Goal: Navigation & Orientation: Find specific page/section

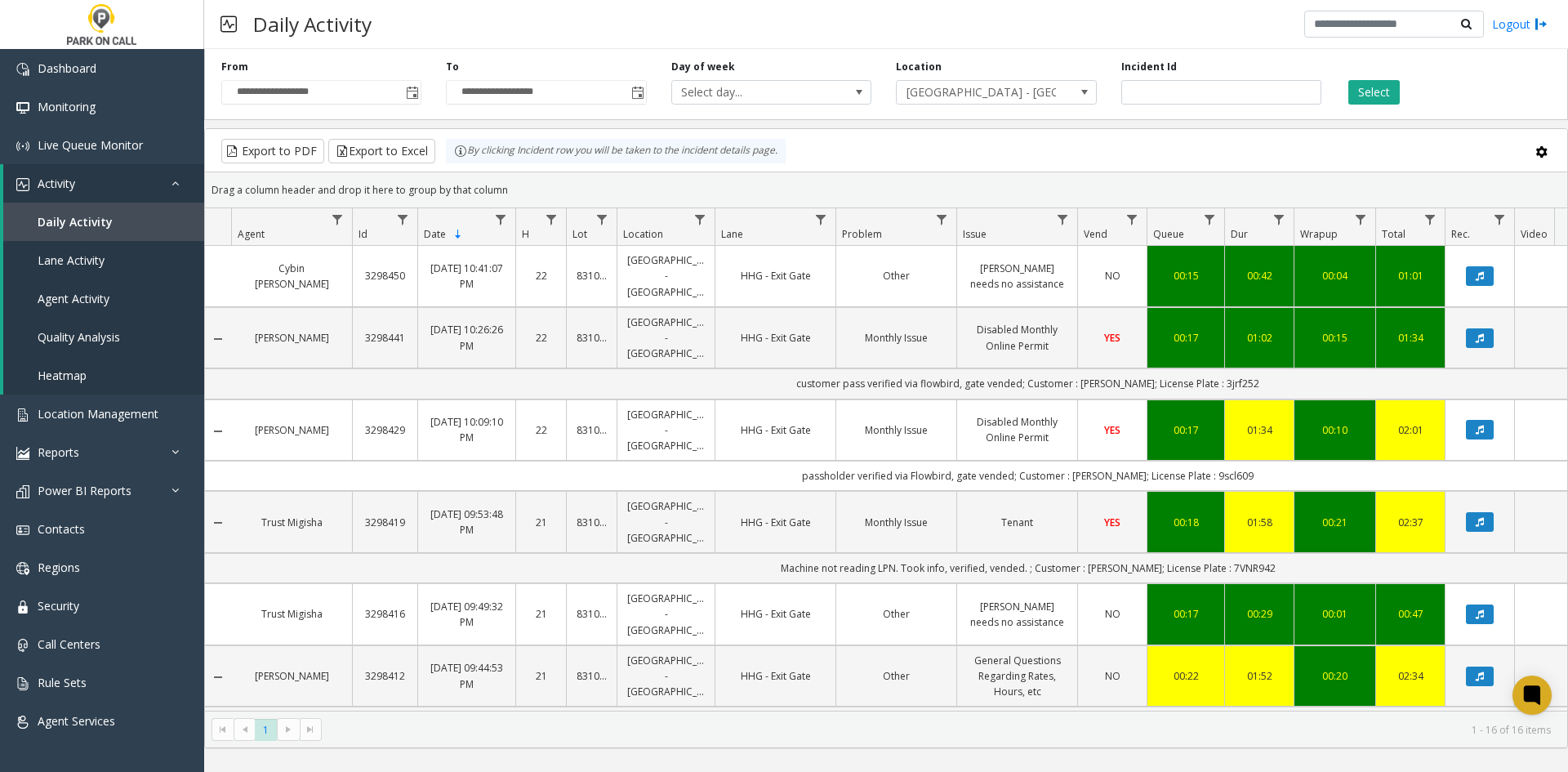
scroll to position [1143, 0]
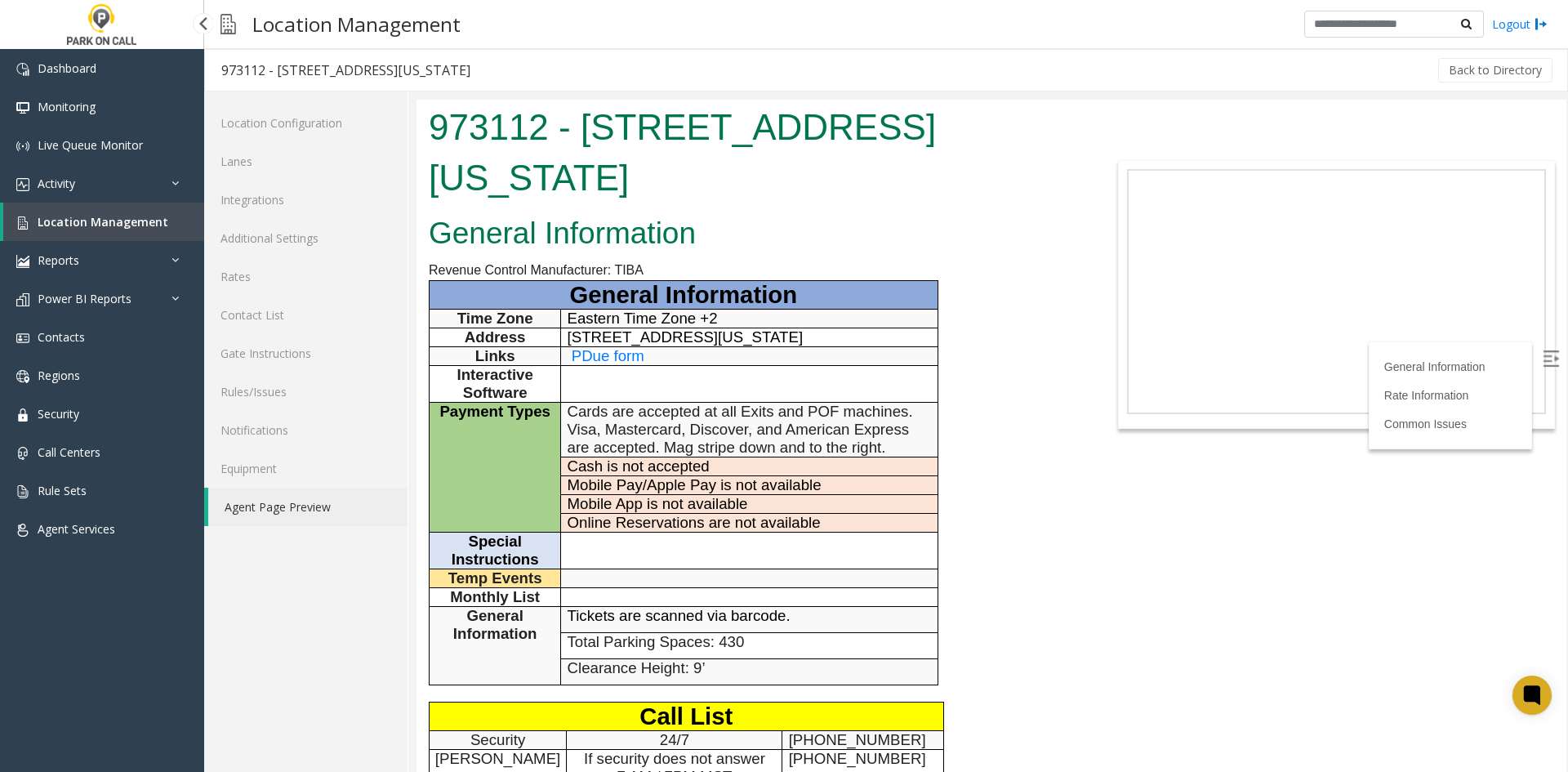
click at [35, 231] on link "Location Management" at bounding box center [104, 222] width 201 height 38
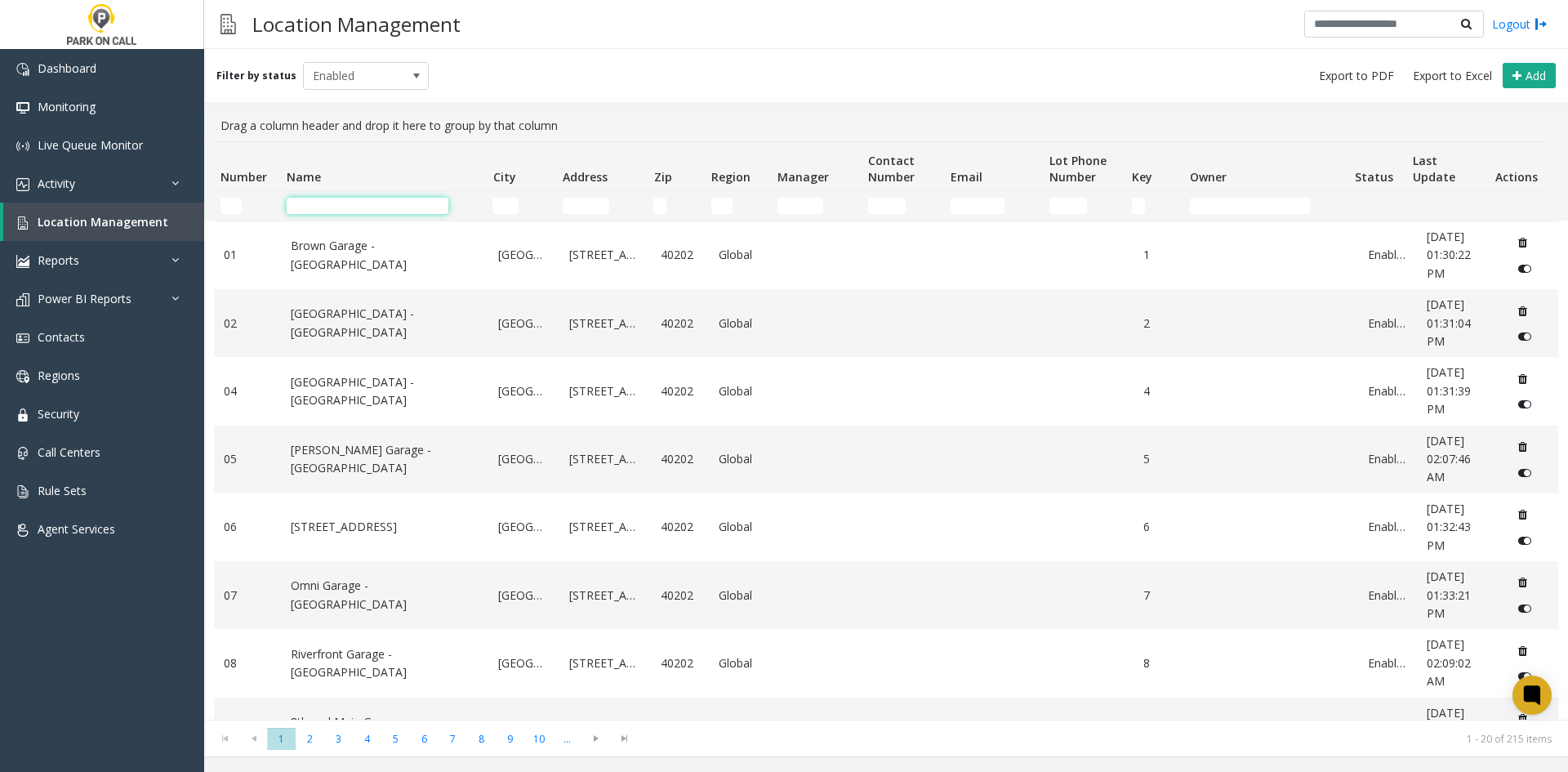
click at [300, 200] on input "Name Filter" at bounding box center [368, 206] width 162 height 16
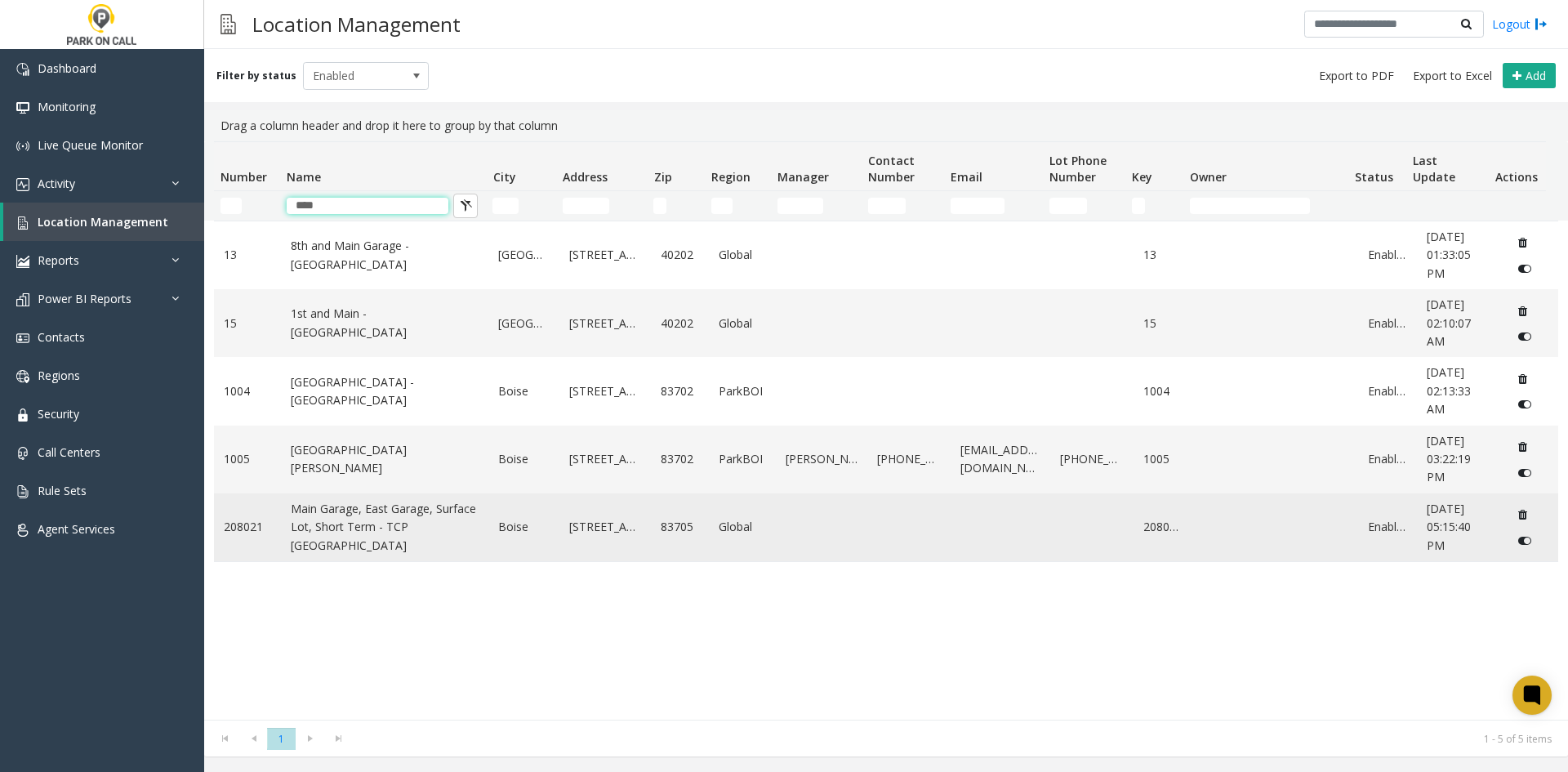
type input "****"
click at [351, 522] on link "Main Garage, East Garage, Surface Lot, Short Term - TCP Boise Airport" at bounding box center [385, 527] width 189 height 55
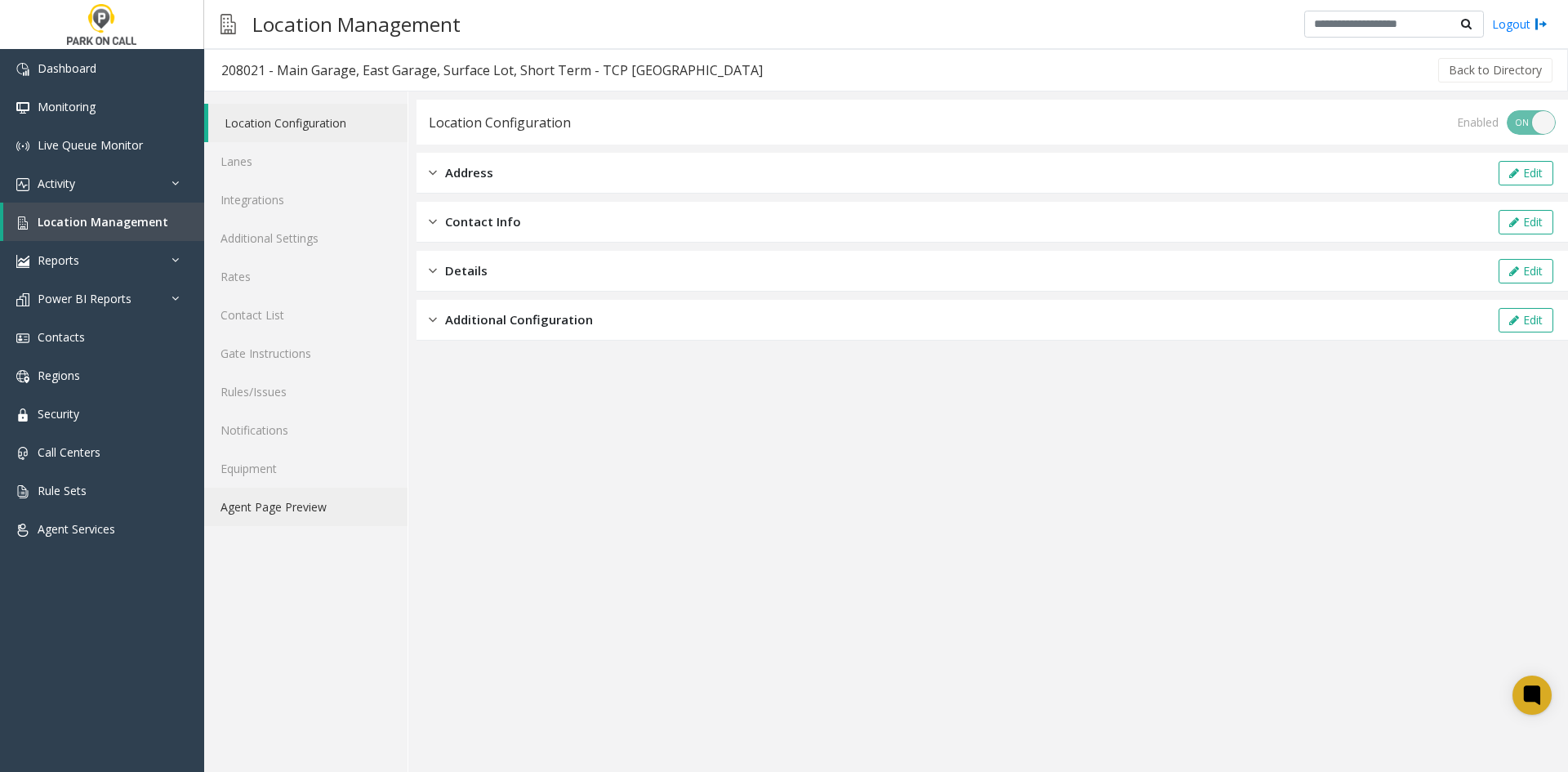
click at [348, 500] on link "Agent Page Preview" at bounding box center [306, 506] width 204 height 38
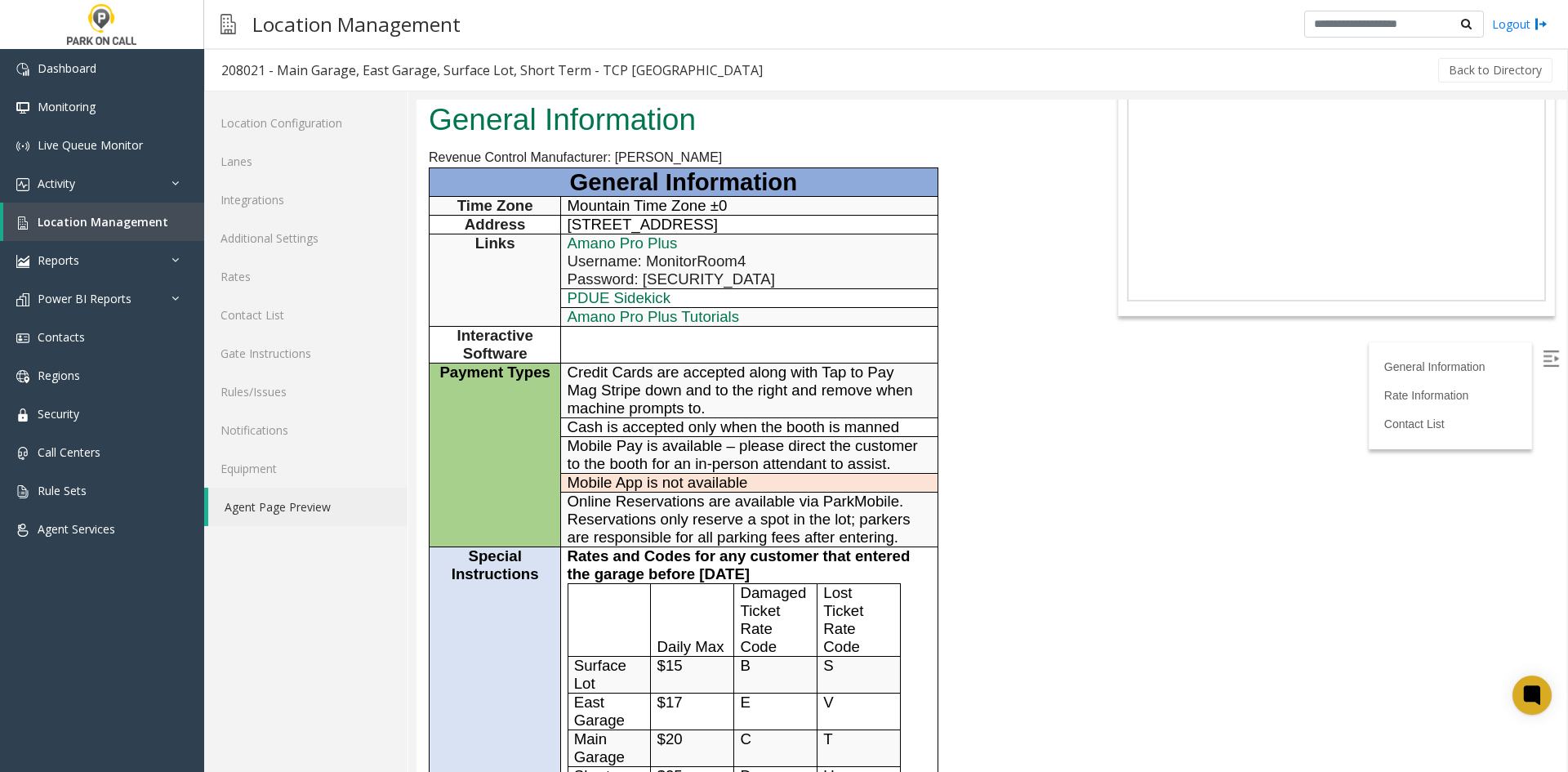
scroll to position [82, 0]
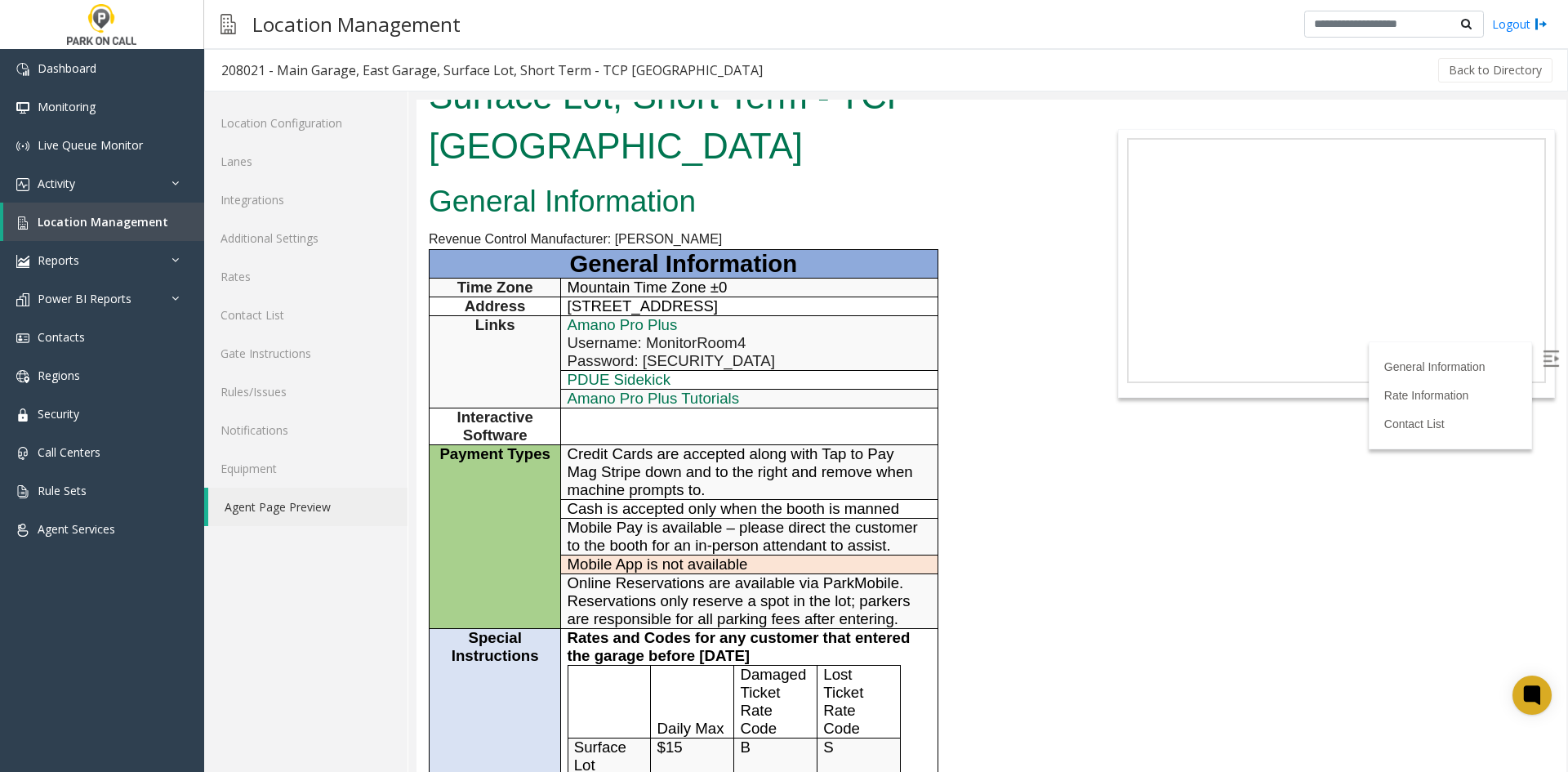
click at [707, 347] on span "Username: MonitorRoom4" at bounding box center [657, 342] width 179 height 17
click at [707, 345] on span "Username: MonitorRoom4" at bounding box center [657, 342] width 179 height 17
copy span "MonitorRoom4"
click at [722, 347] on span "Username: MonitorRoom4" at bounding box center [657, 342] width 179 height 17
drag, startPoint x: 722, startPoint y: 347, endPoint x: 771, endPoint y: 357, distance: 50.0
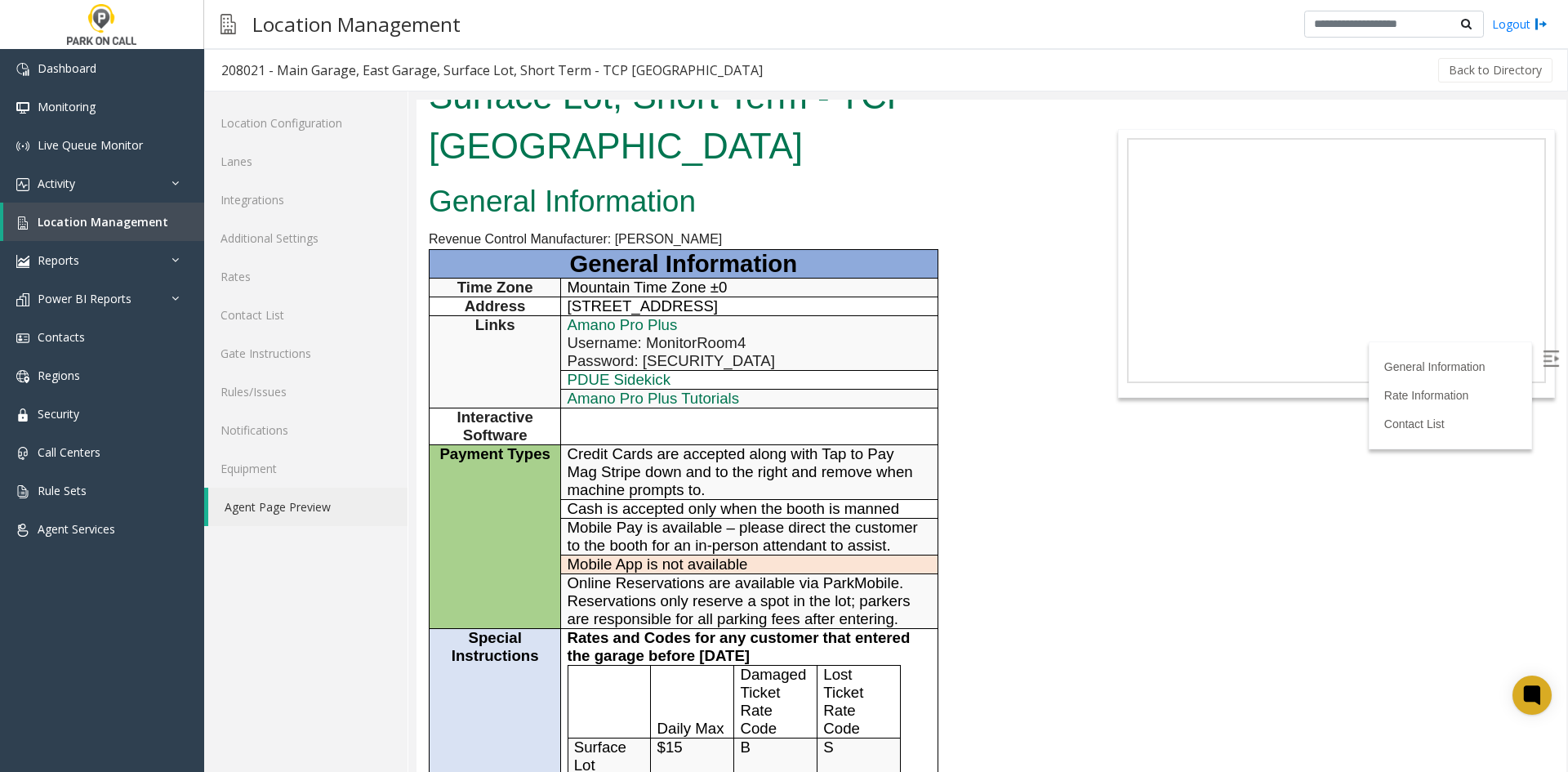
click at [771, 357] on td "Amano Pro Plus Username: MonitorRoom4 Password: Summersummer2025!" at bounding box center [749, 342] width 376 height 55
click at [748, 358] on span "Password: Summersummer2025!" at bounding box center [672, 360] width 208 height 17
drag, startPoint x: 748, startPoint y: 358, endPoint x: 768, endPoint y: 320, distance: 42.9
click at [801, 363] on p "Password: Summersummer2025!" at bounding box center [749, 361] width 364 height 18
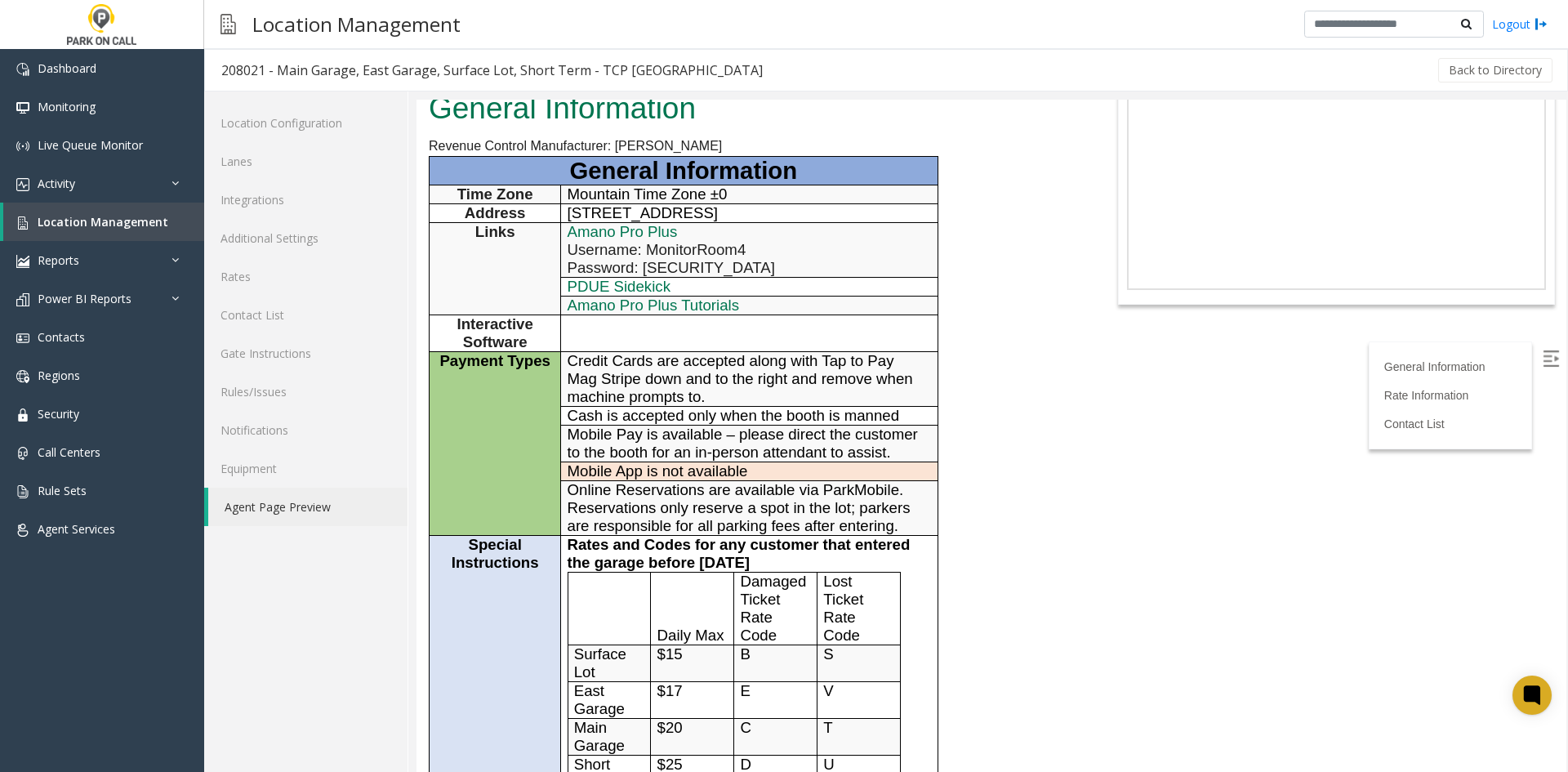
scroll to position [326, 0]
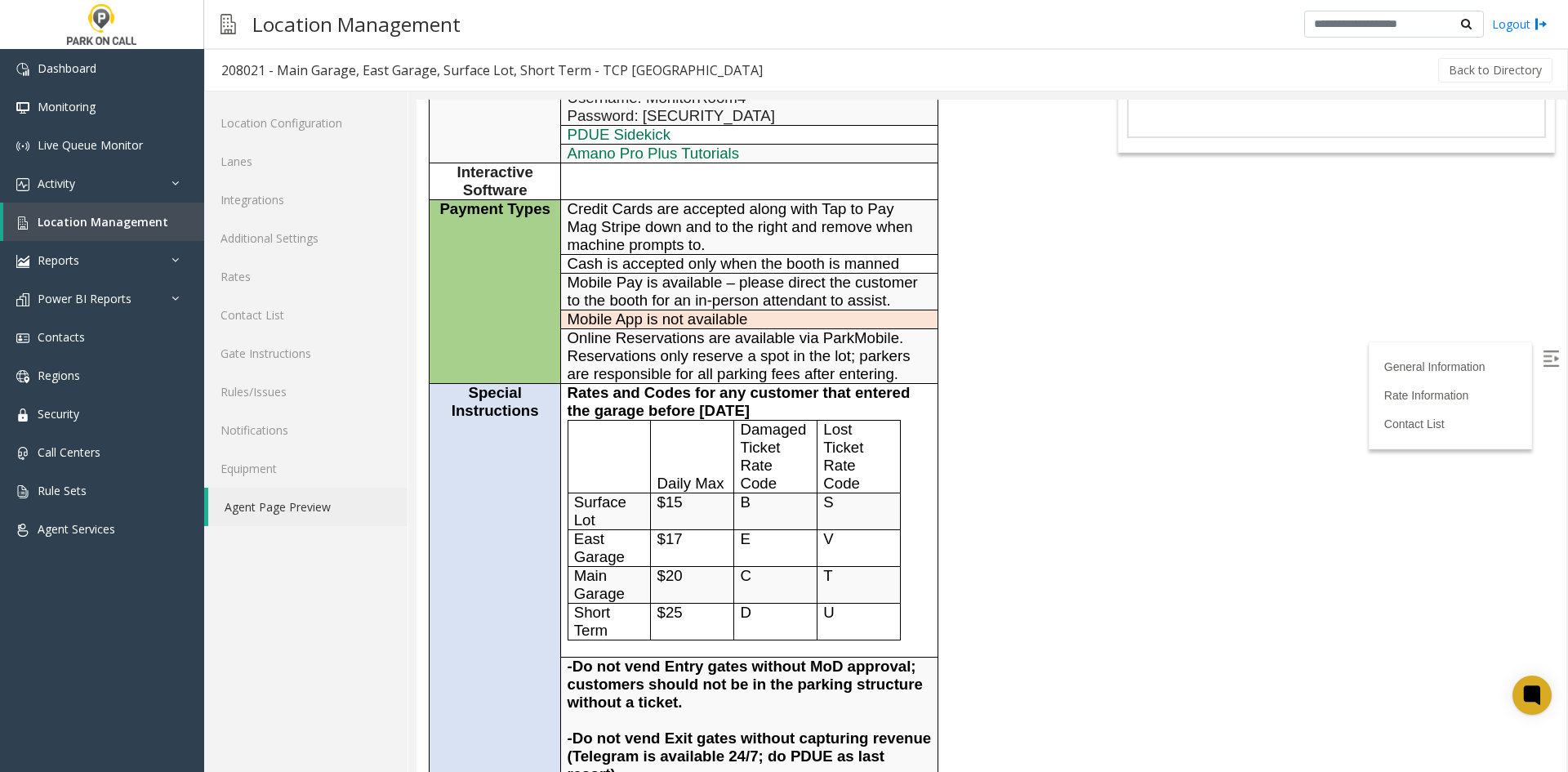
click at [530, 516] on td "Special Instructions" at bounding box center [495, 689] width 132 height 613
click at [586, 389] on span "Rates and Codes for any customer that entered the garage before October 1, 2025" at bounding box center [739, 401] width 343 height 35
click at [841, 500] on p "S" at bounding box center [859, 502] width 70 height 18
drag, startPoint x: 833, startPoint y: 507, endPoint x: 816, endPoint y: 502, distance: 17.7
click at [818, 503] on td "S" at bounding box center [860, 510] width 83 height 37
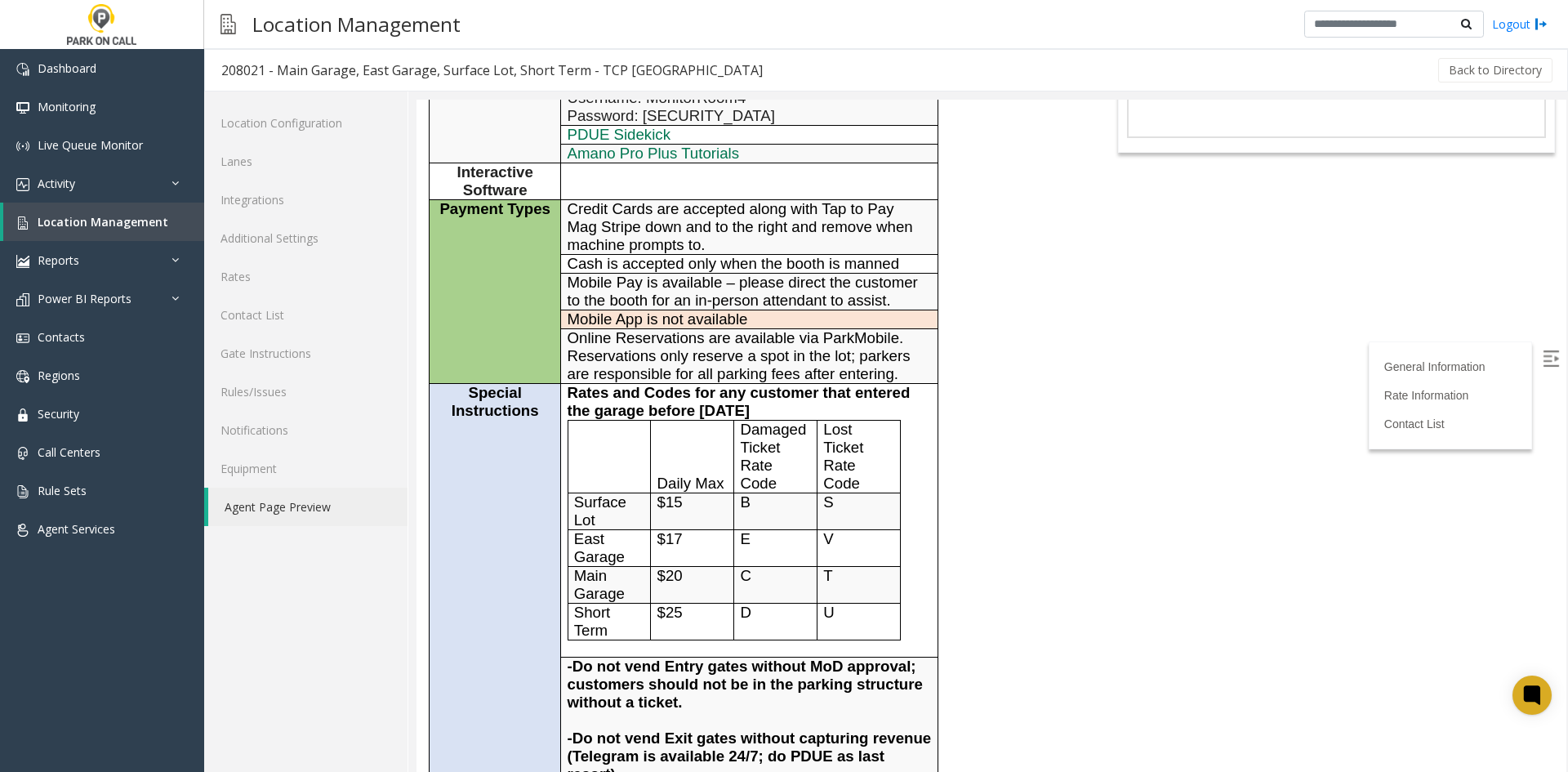
click at [816, 502] on td "B" at bounding box center [776, 510] width 83 height 37
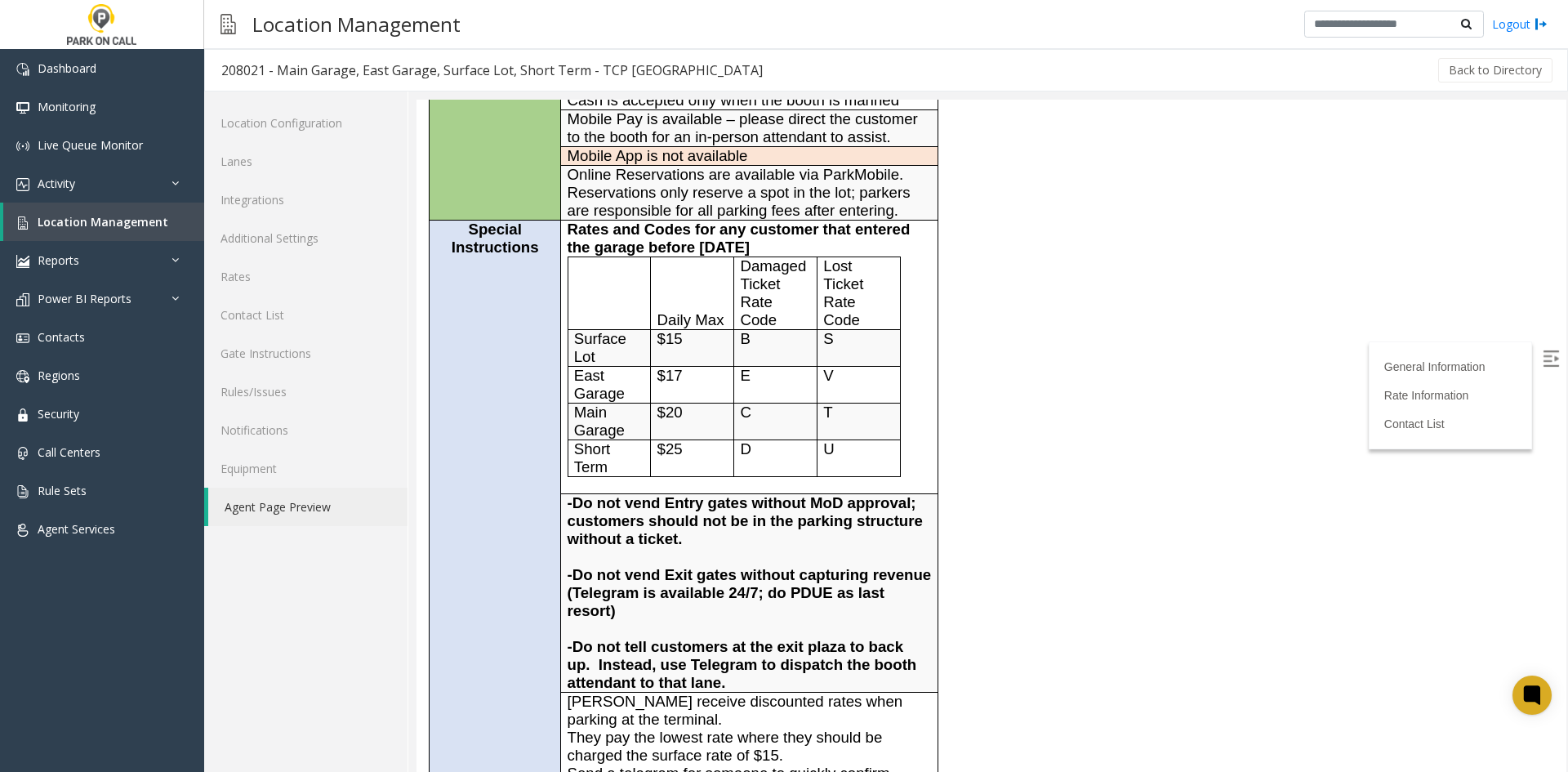
scroll to position [572, 0]
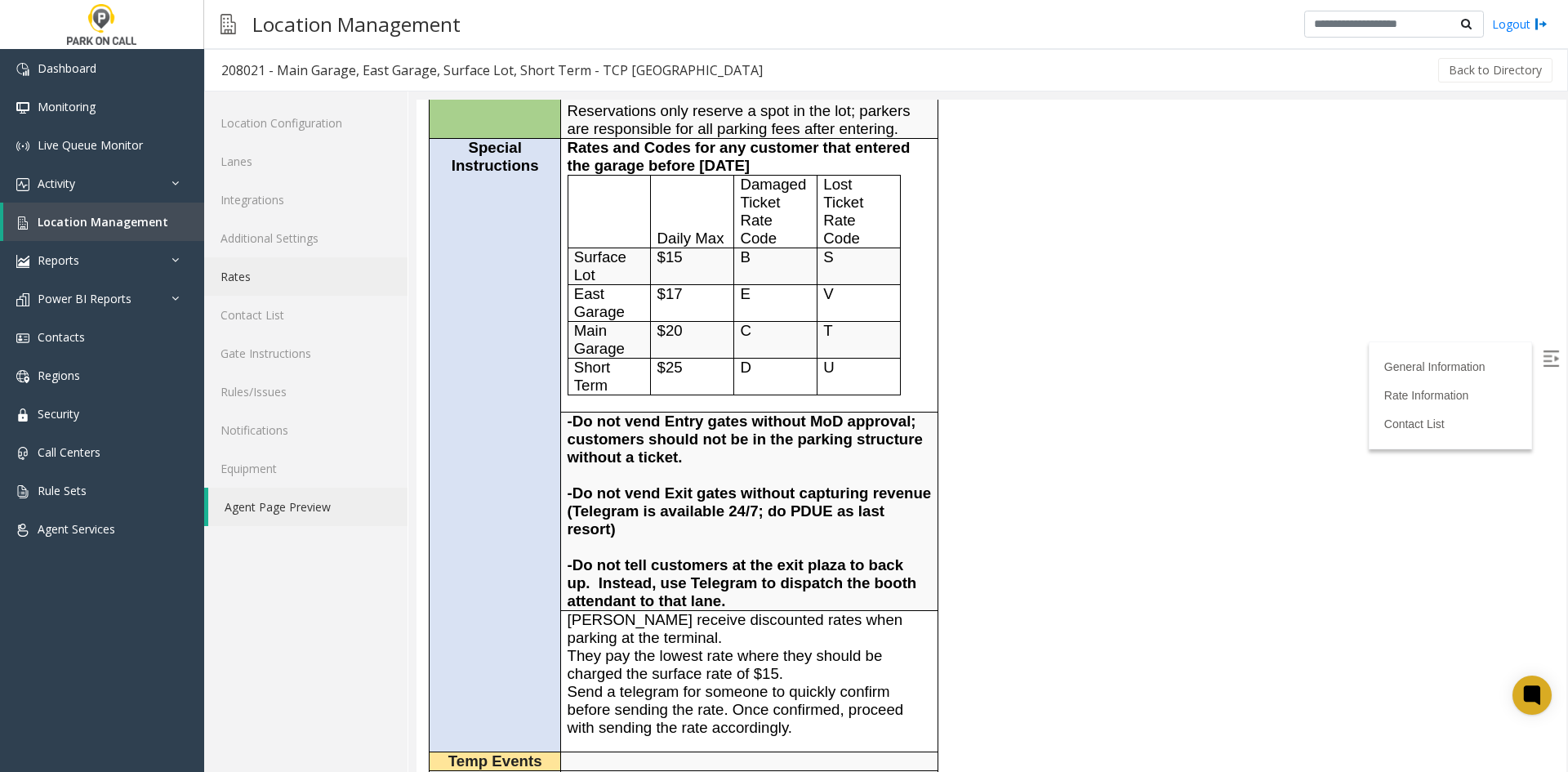
click at [267, 282] on link "Rates" at bounding box center [306, 276] width 204 height 38
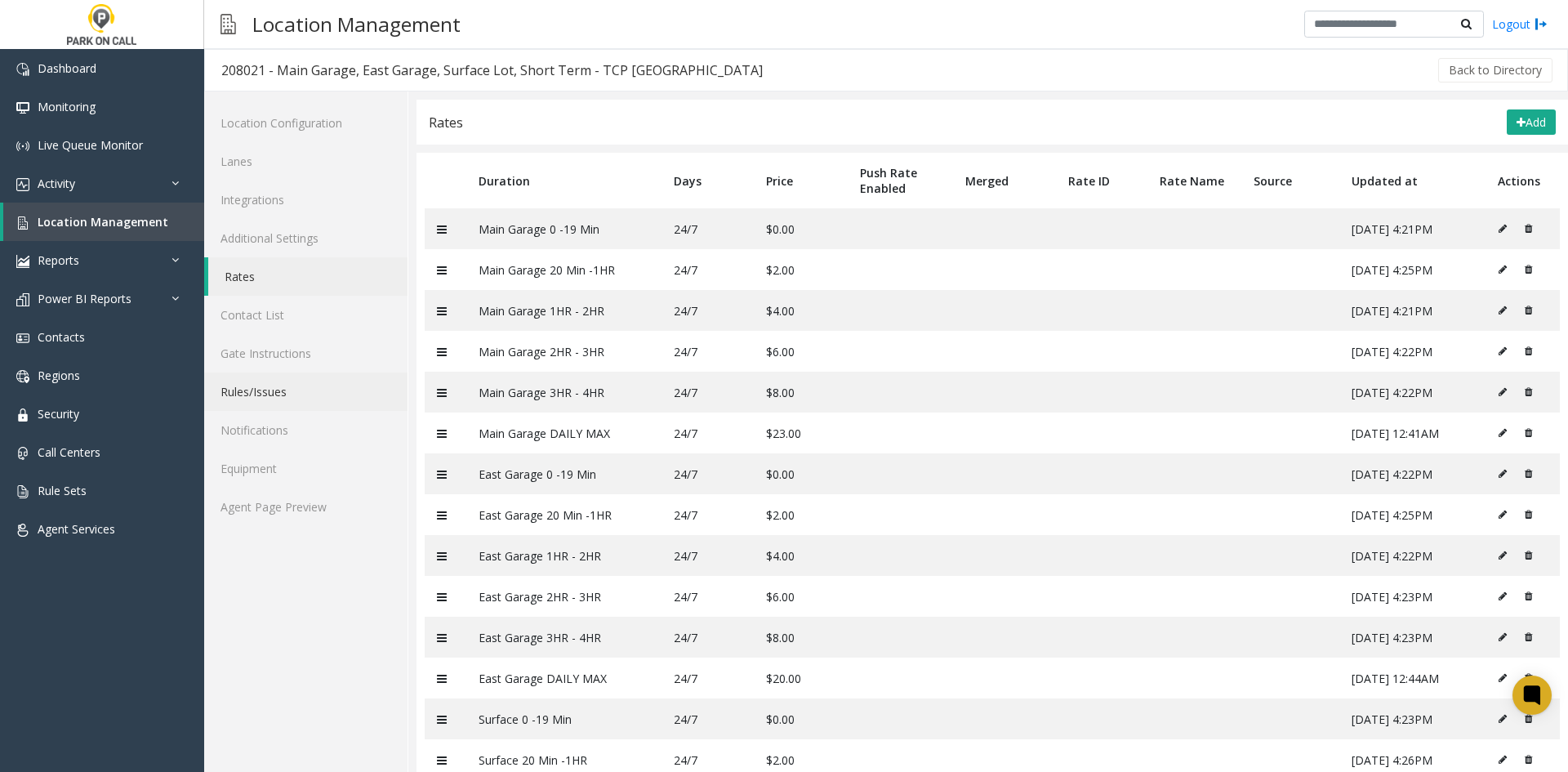
click at [320, 389] on link "Rules/Issues" at bounding box center [306, 391] width 204 height 38
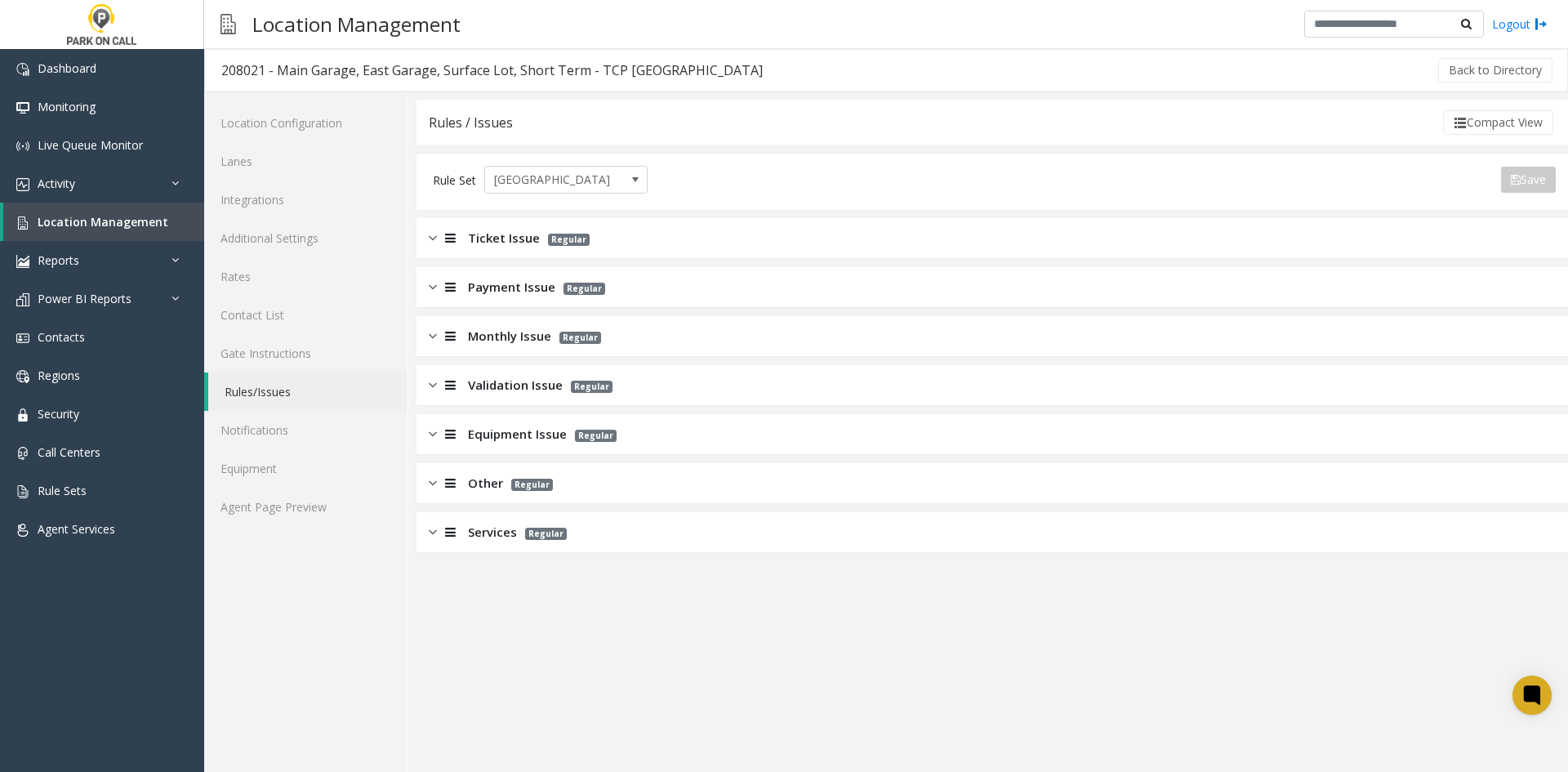
click at [468, 249] on div "Ticket Issue Regular" at bounding box center [992, 239] width 1152 height 41
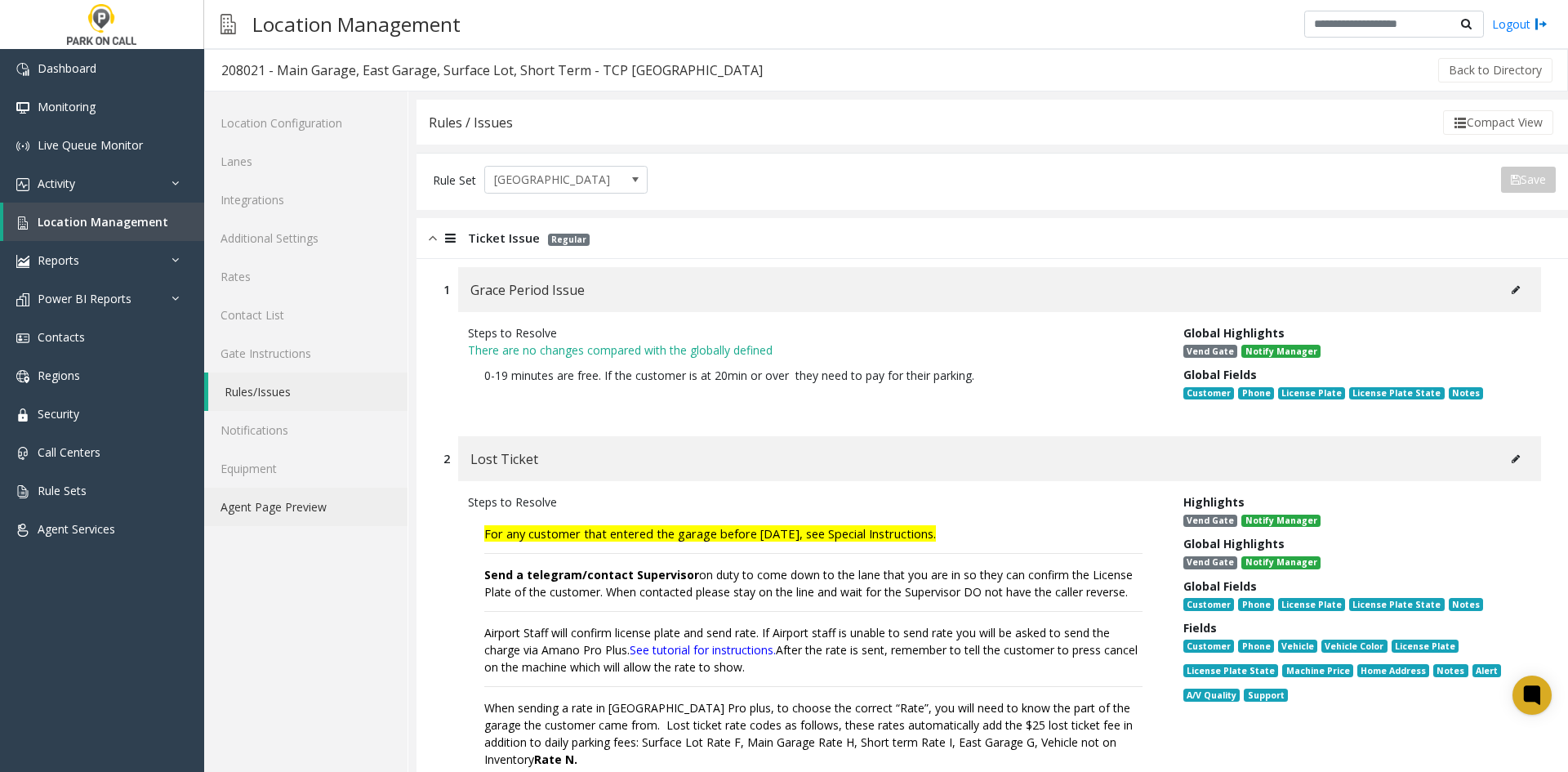
click at [350, 507] on link "Agent Page Preview" at bounding box center [306, 506] width 204 height 38
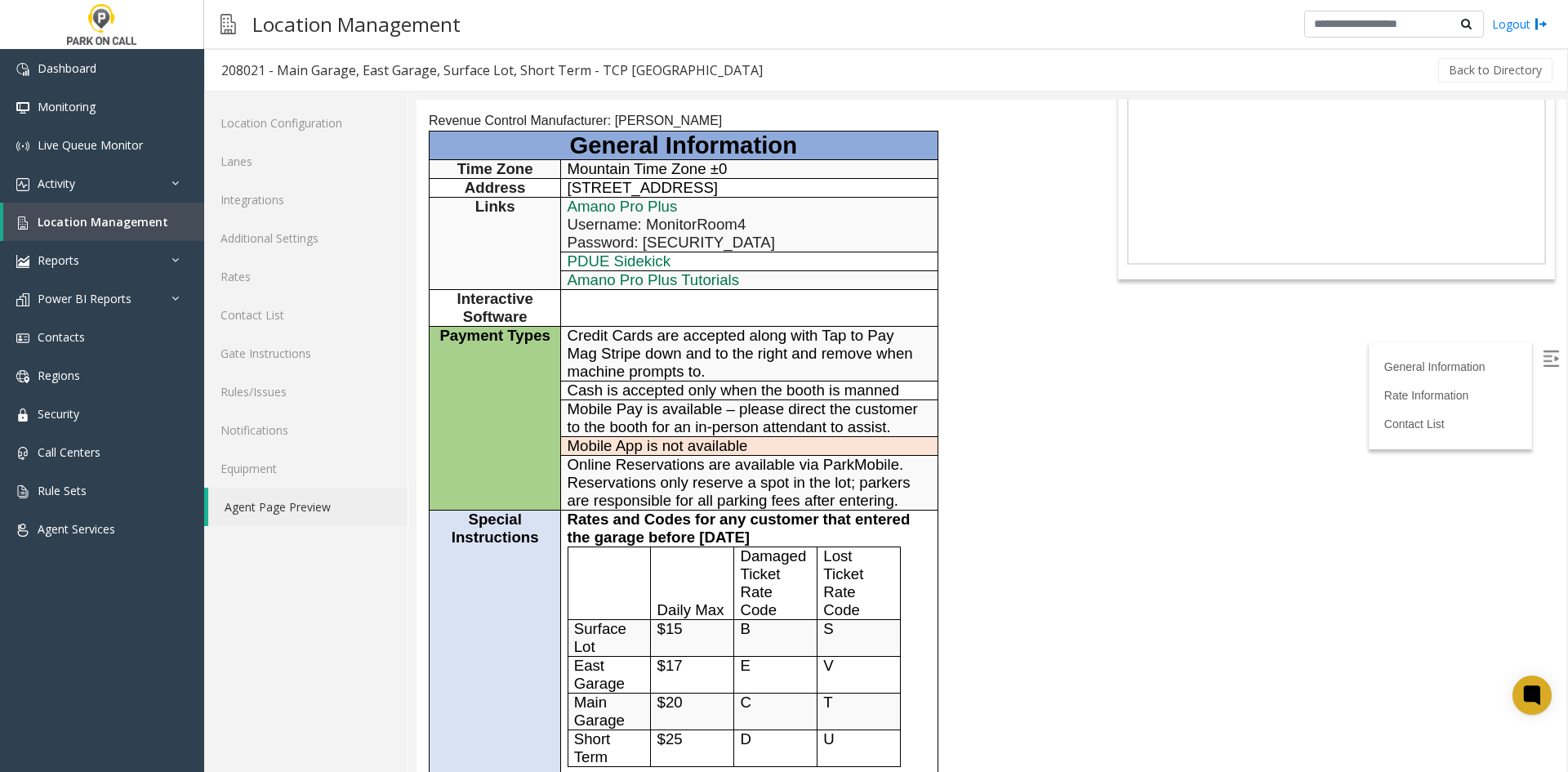
scroll to position [326, 0]
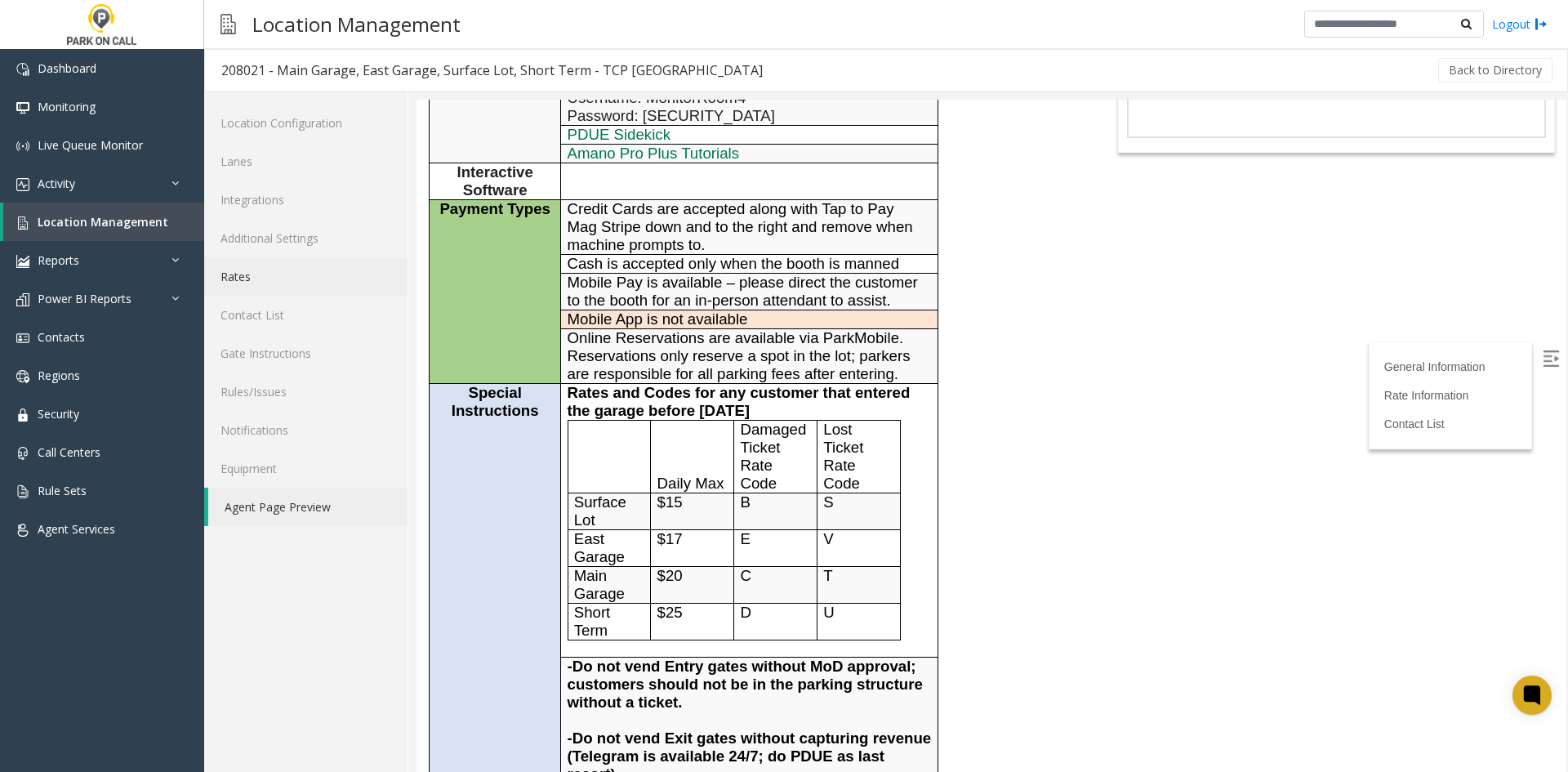
click at [339, 272] on link "Rates" at bounding box center [306, 276] width 204 height 38
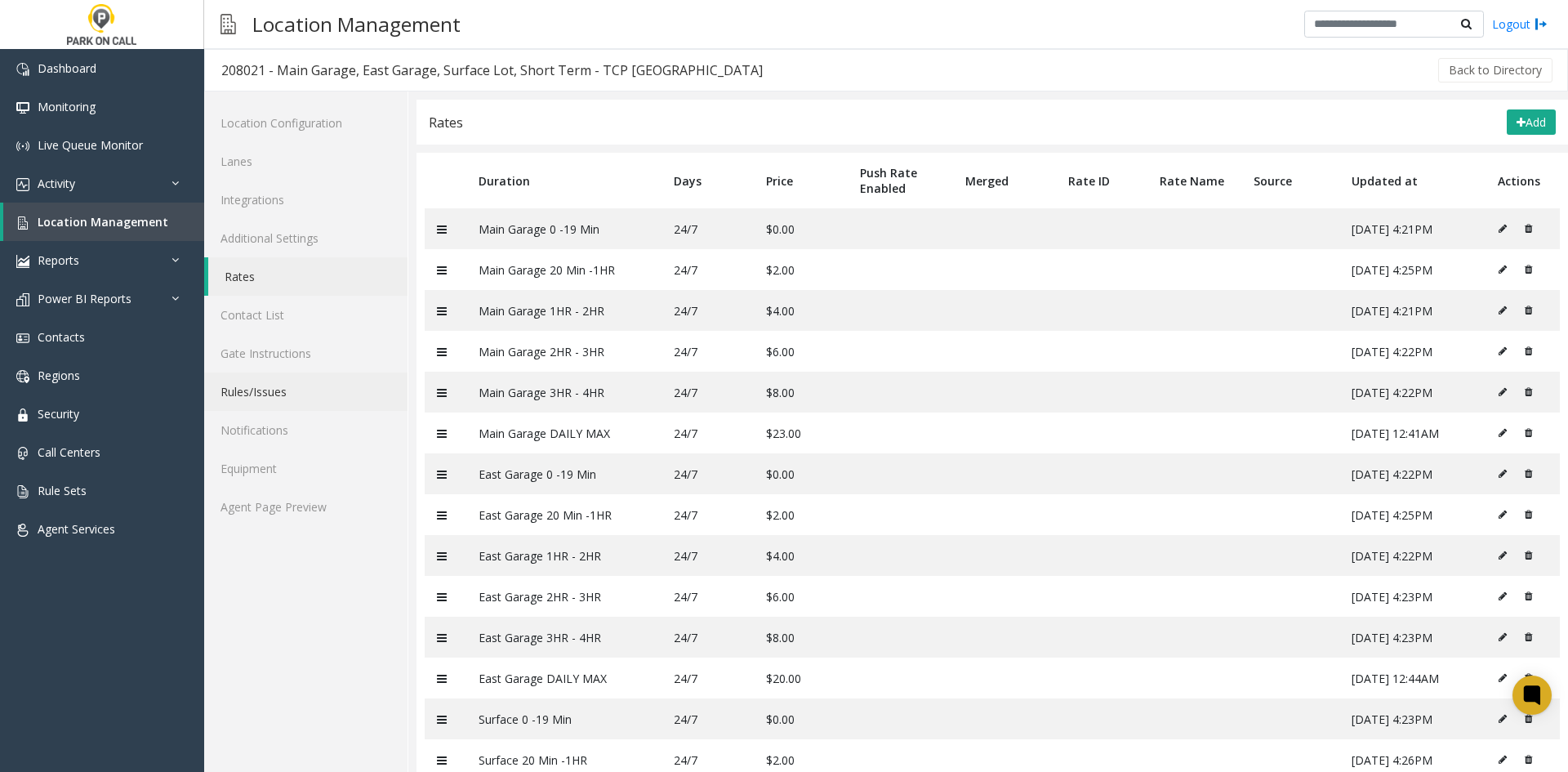
click at [329, 401] on link "Rules/Issues" at bounding box center [306, 391] width 204 height 38
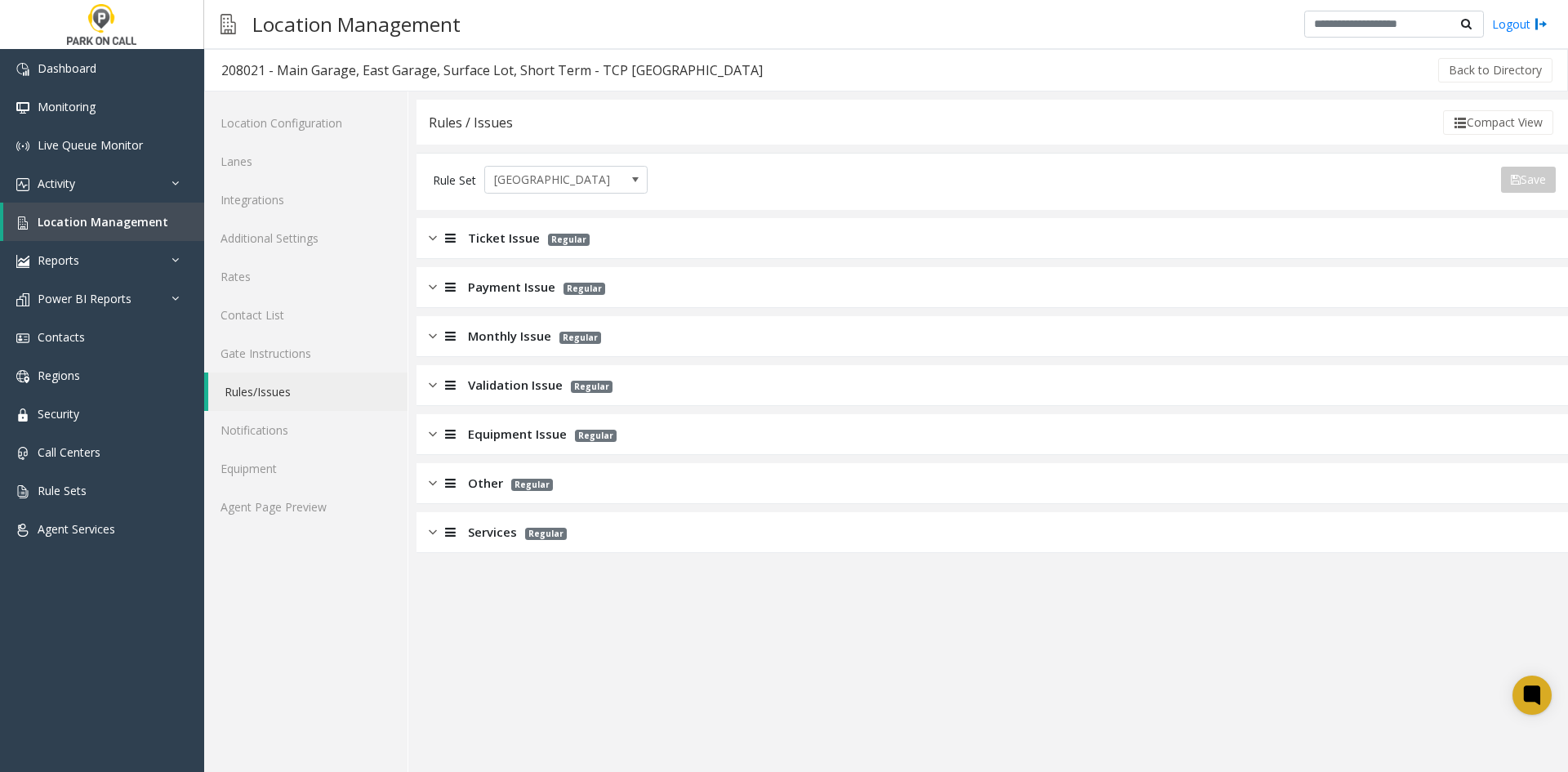
click at [511, 231] on span "Ticket Issue" at bounding box center [504, 238] width 72 height 19
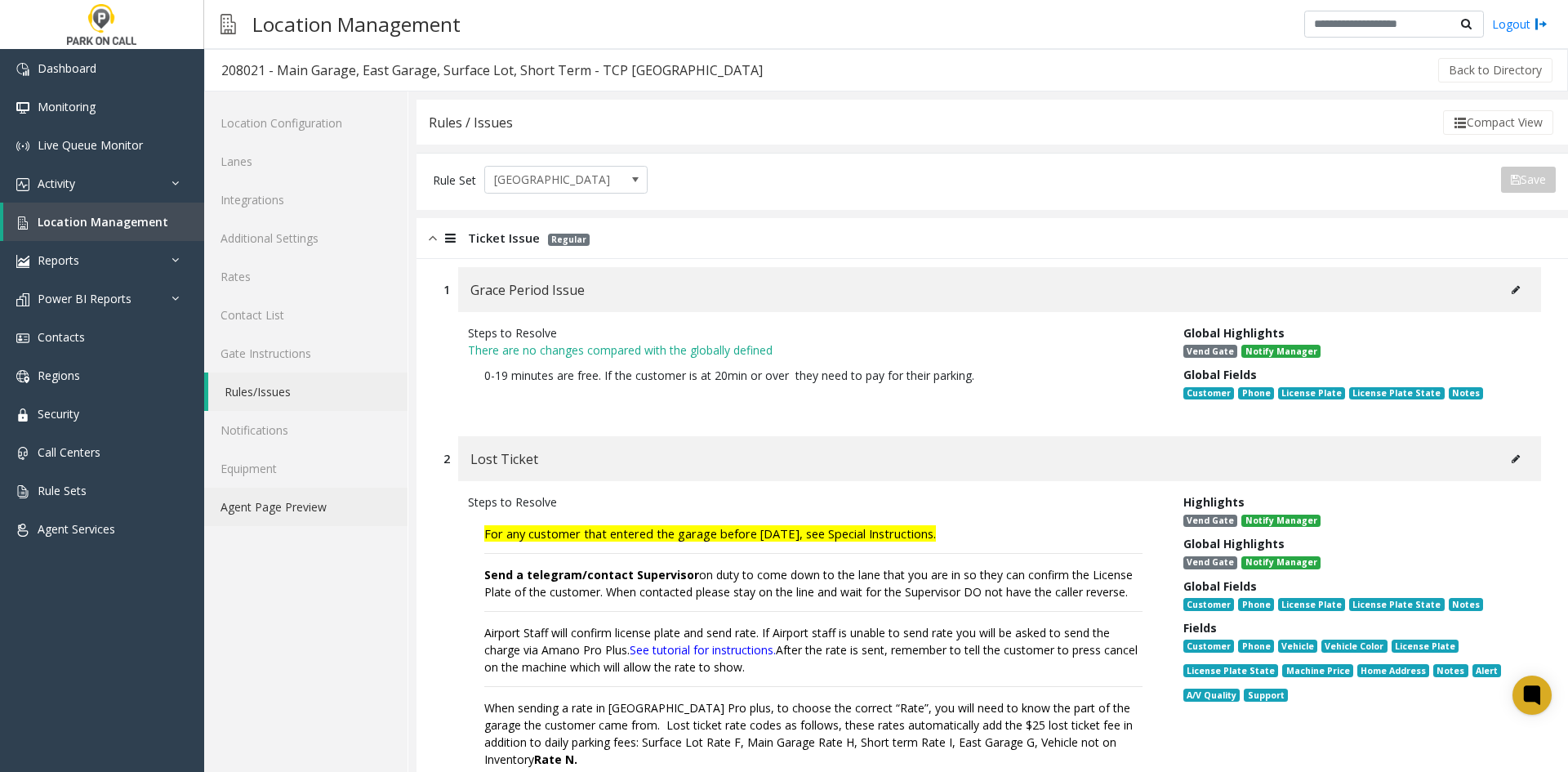
click at [303, 515] on link "Agent Page Preview" at bounding box center [306, 506] width 204 height 38
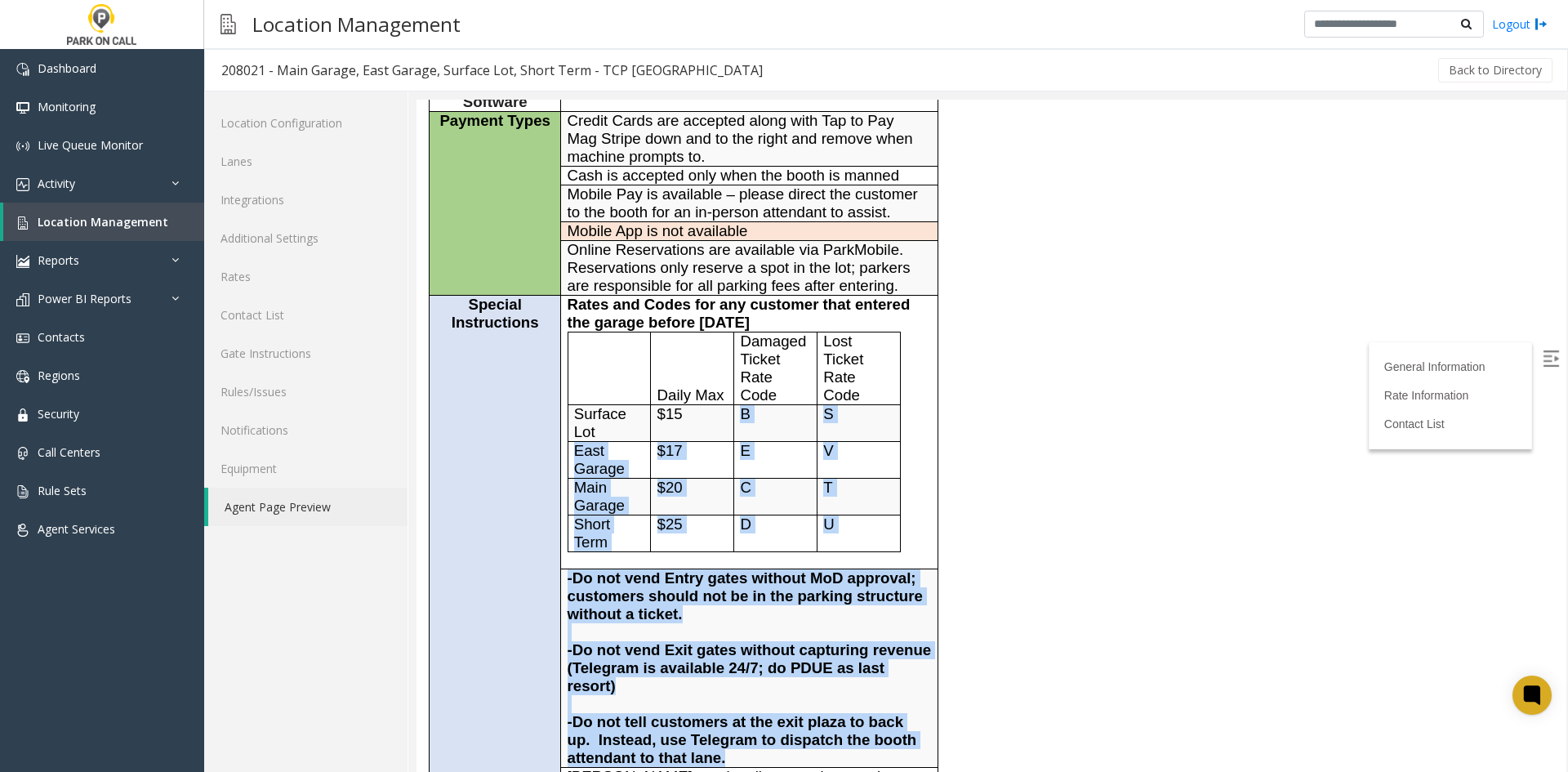
scroll to position [326, 0]
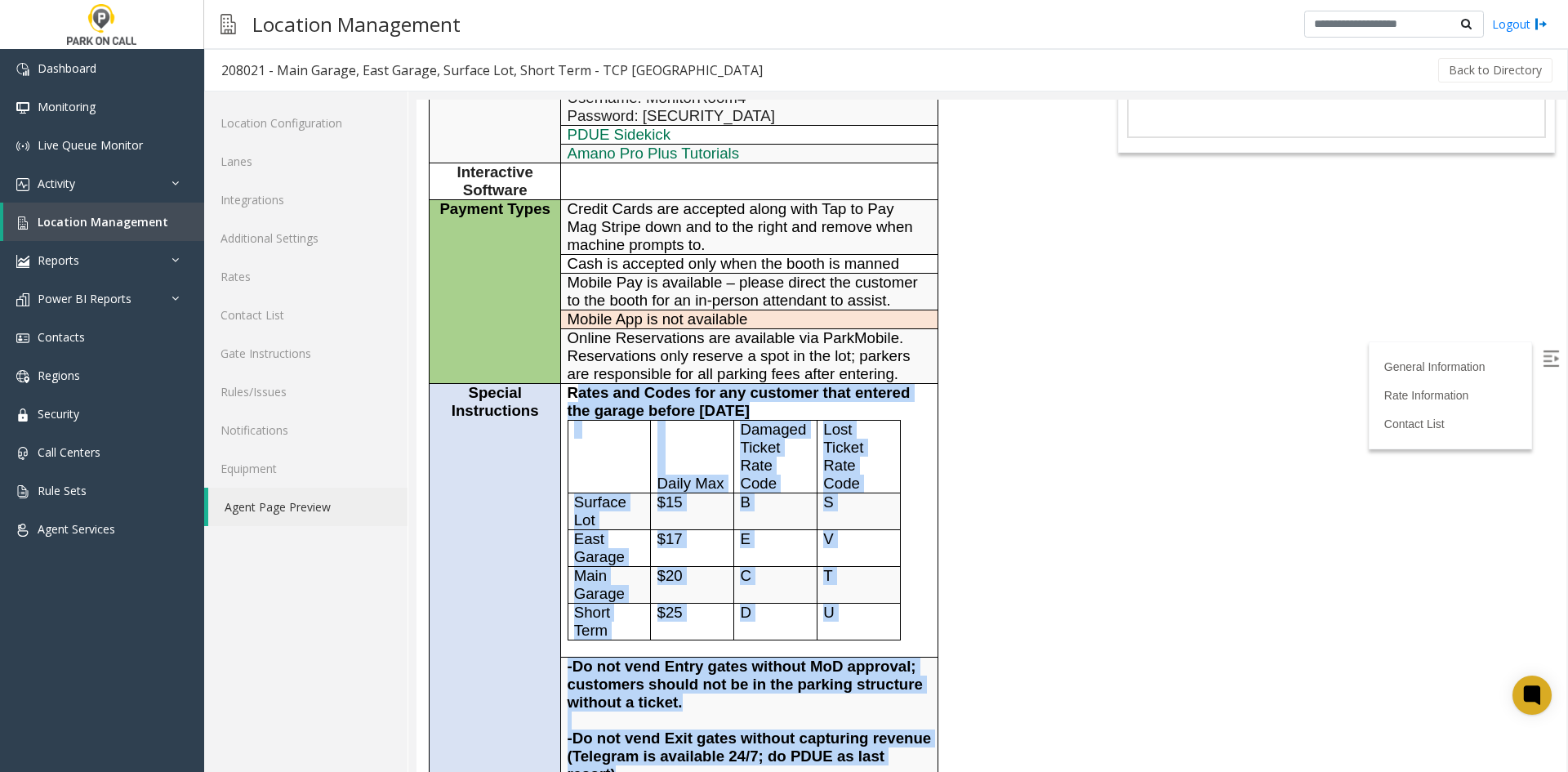
drag, startPoint x: 756, startPoint y: 433, endPoint x: 587, endPoint y: 379, distance: 177.4
click at [585, 383] on tbody "General Information Time Zone Mountain Time Zone ±0 Address 3201 Airport Way, B…" at bounding box center [684, 676] width 509 height 1344
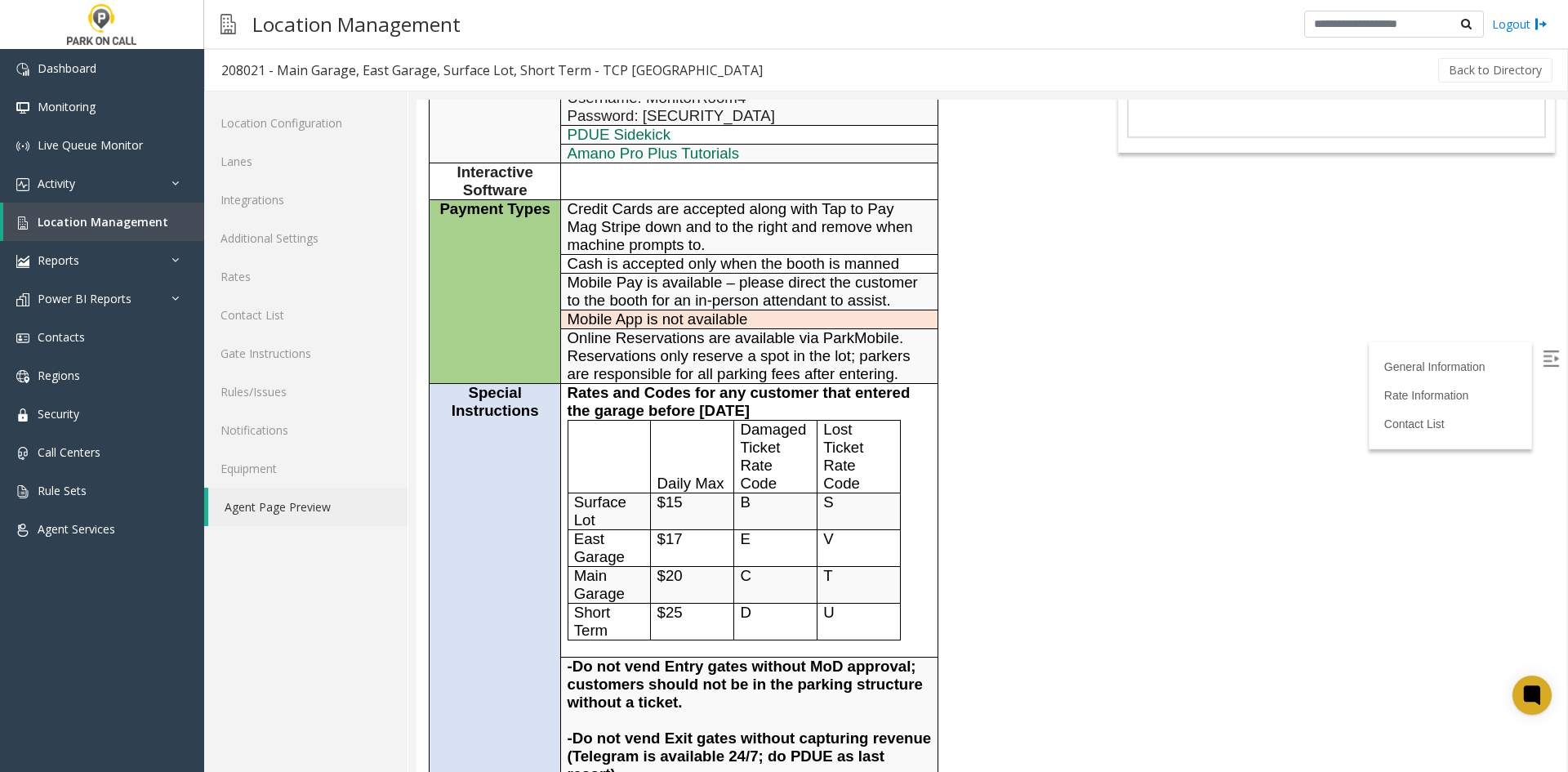
click at [568, 390] on span "Rates and Codes for any customer that entered the garage before October 1, 2025" at bounding box center [739, 401] width 343 height 35
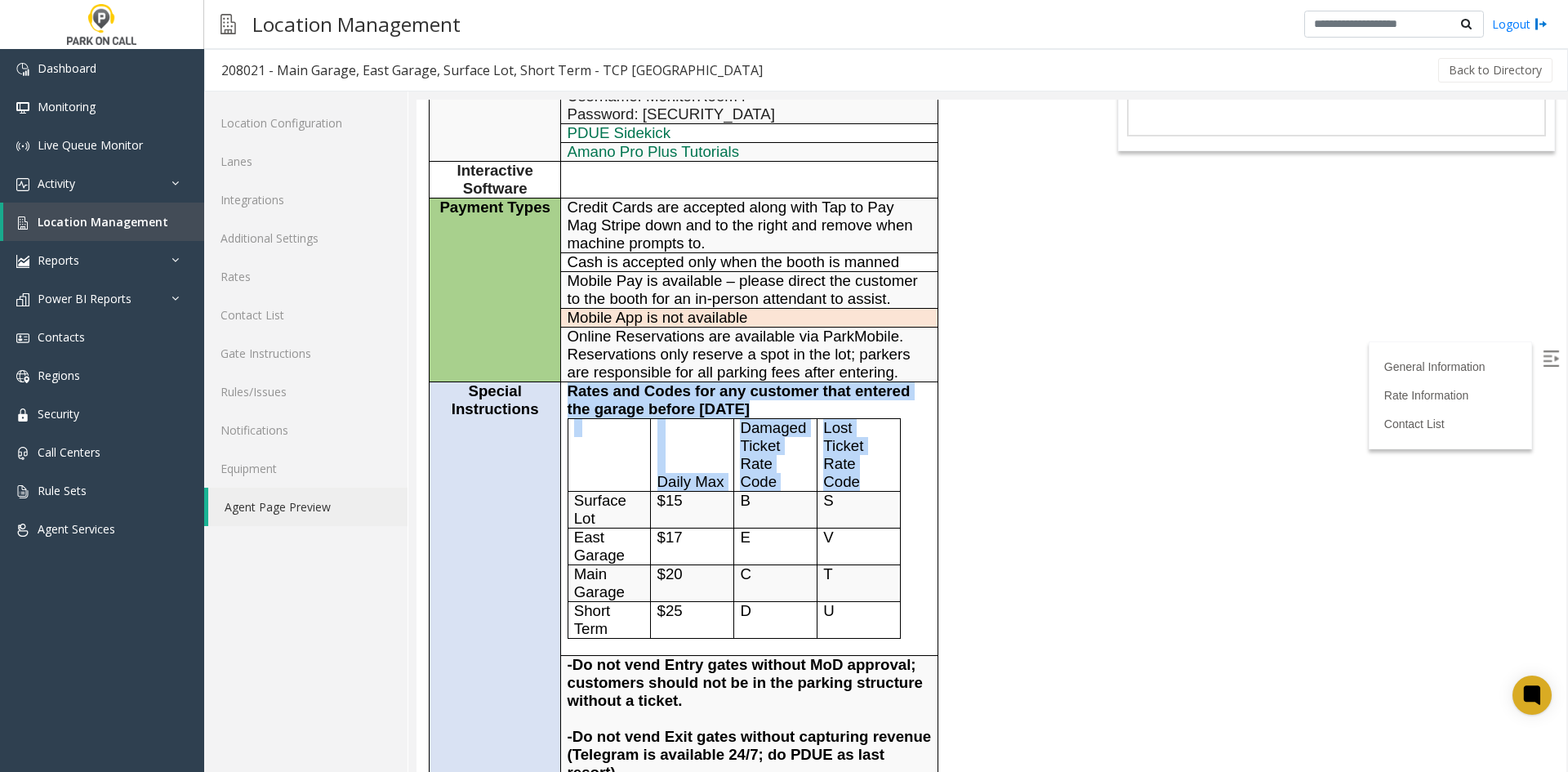
scroll to position [653, 0]
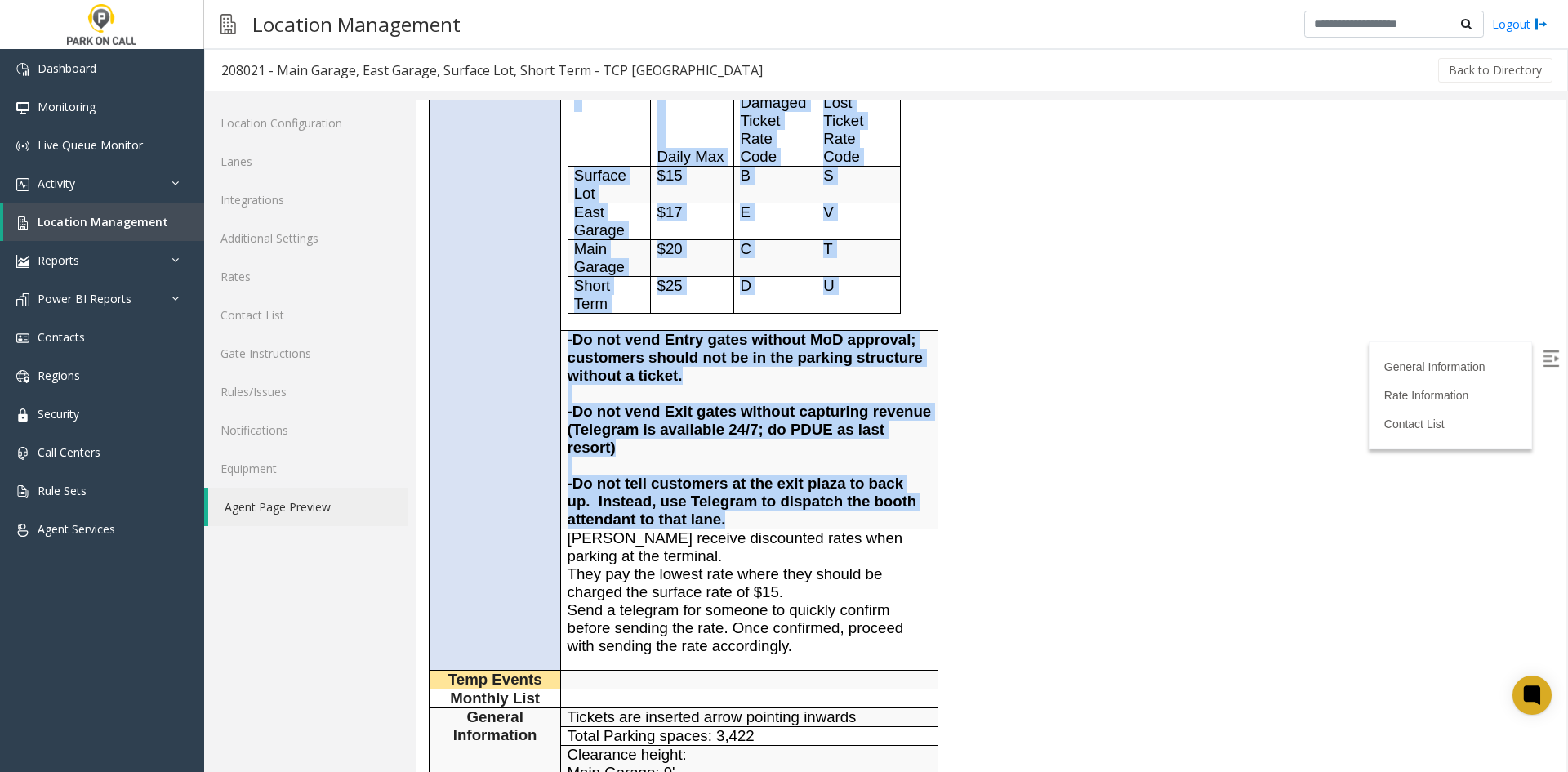
drag, startPoint x: 568, startPoint y: 390, endPoint x: 790, endPoint y: 523, distance: 258.8
click at [790, 523] on tbody "General Information Time Zone Mountain Time Zone ±0 Address 3201 Airport Way, B…" at bounding box center [684, 349] width 509 height 1344
click at [789, 519] on p "-Do not tell customers at the exit plaza to back up. Instead, use Telegram to d…" at bounding box center [749, 501] width 364 height 54
click at [783, 518] on p "-Do not tell customers at the exit plaza to back up. Instead, use Telegram to d…" at bounding box center [749, 501] width 364 height 54
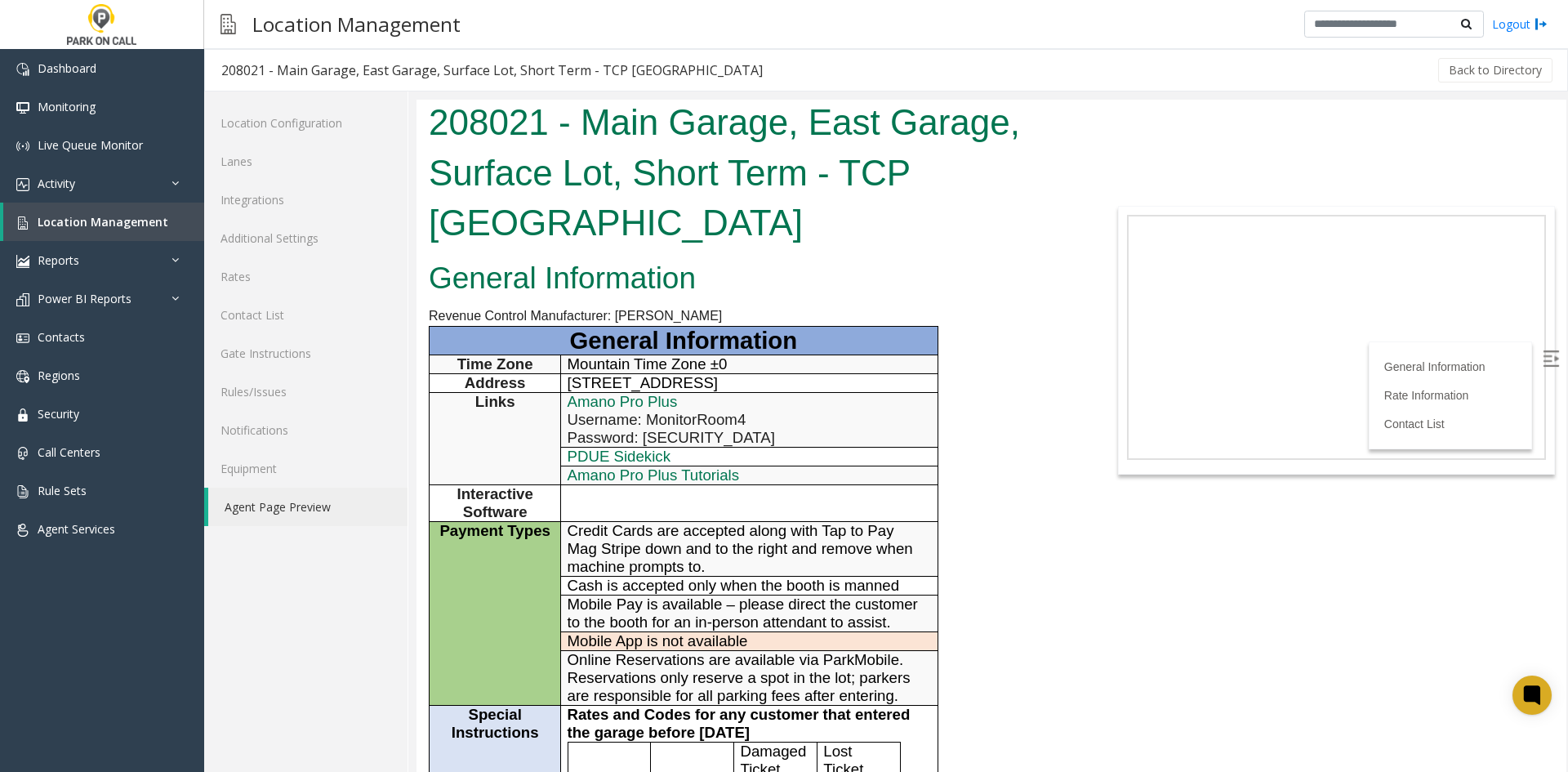
scroll to position [572, 0]
